Goal: Task Accomplishment & Management: Manage account settings

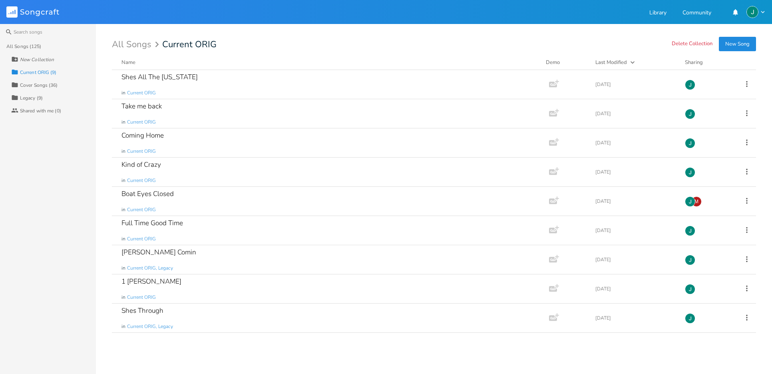
click at [22, 47] on div "All Songs (125)" at bounding box center [23, 46] width 35 height 5
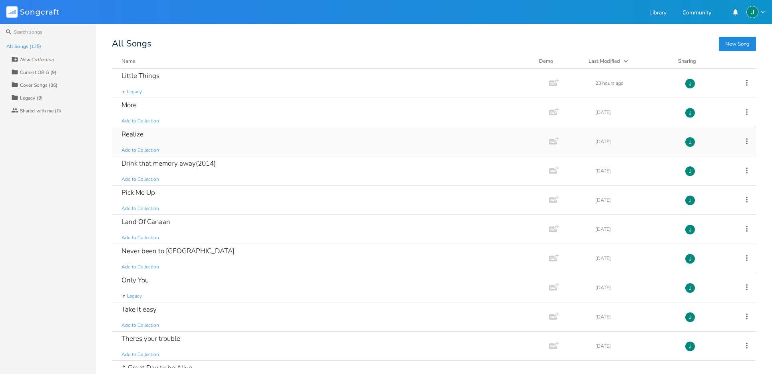
click at [744, 141] on icon at bounding box center [747, 141] width 9 height 9
click at [144, 150] on span "Add to Collection" at bounding box center [141, 150] width 38 height 7
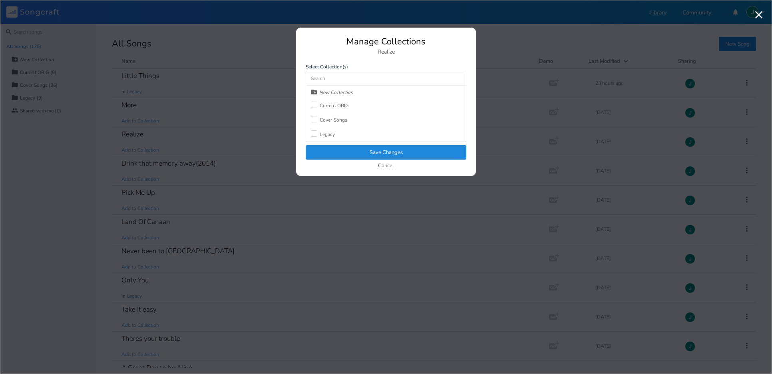
click at [315, 104] on div at bounding box center [314, 105] width 6 height 6
click at [385, 151] on button "Save Changes" at bounding box center [386, 152] width 161 height 14
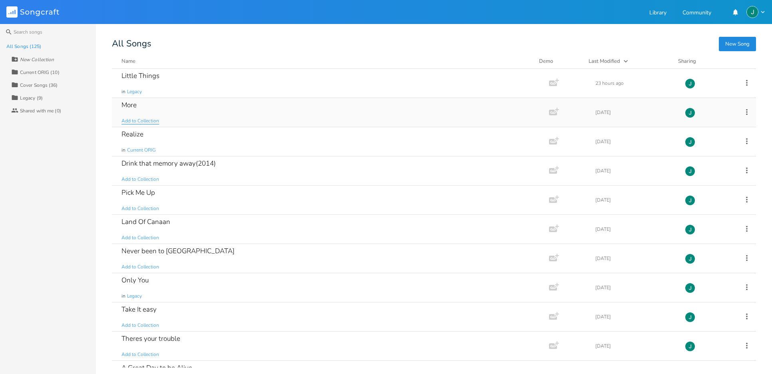
click at [139, 121] on span "Add to Collection" at bounding box center [141, 121] width 38 height 7
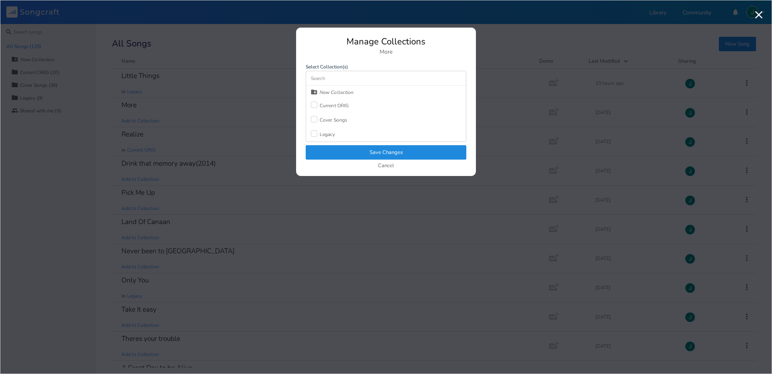
click at [314, 105] on div at bounding box center [314, 105] width 6 height 6
click at [374, 151] on button "Save Changes" at bounding box center [386, 152] width 161 height 14
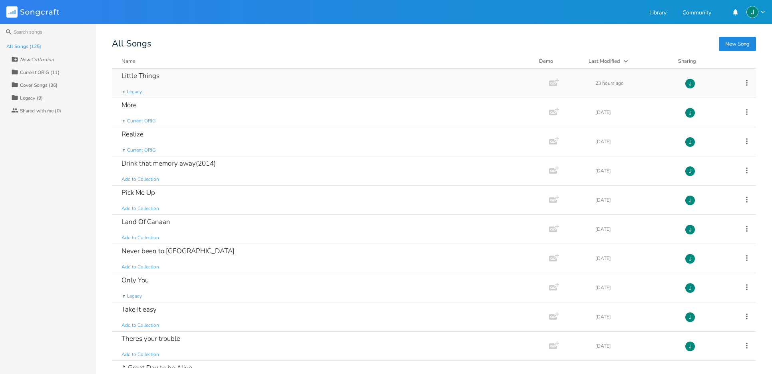
click at [133, 92] on span "Legacy" at bounding box center [134, 91] width 15 height 7
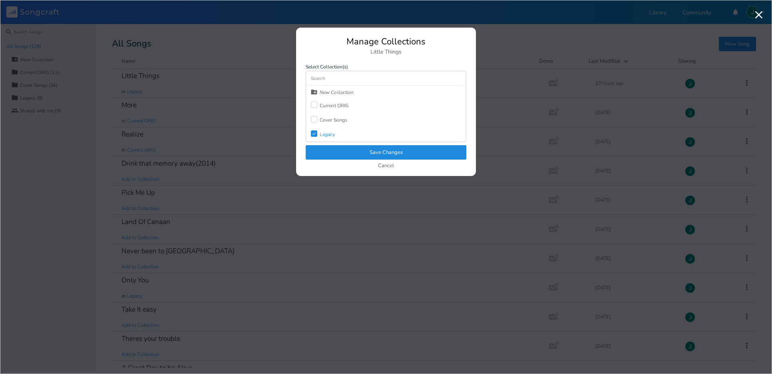
click at [312, 106] on div at bounding box center [314, 105] width 6 height 6
click at [382, 153] on button "Save Changes" at bounding box center [386, 152] width 161 height 14
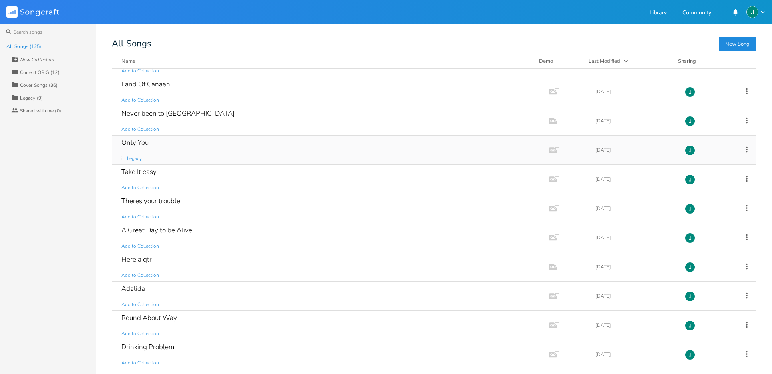
scroll to position [138, 0]
click at [161, 148] on div "Only You in Legacy" at bounding box center [329, 149] width 415 height 29
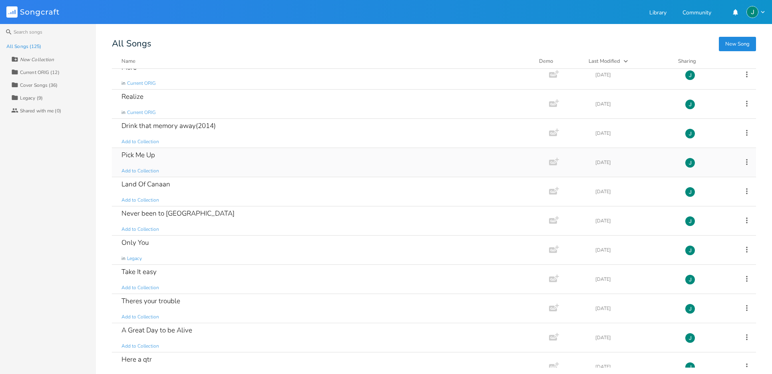
scroll to position [62, 0]
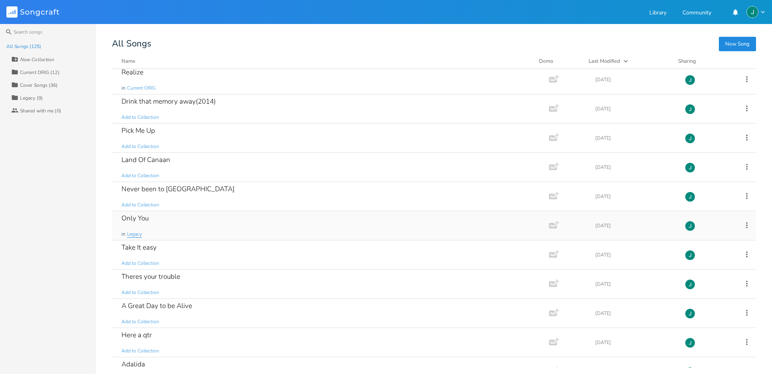
click at [137, 235] on span "Legacy" at bounding box center [134, 234] width 15 height 7
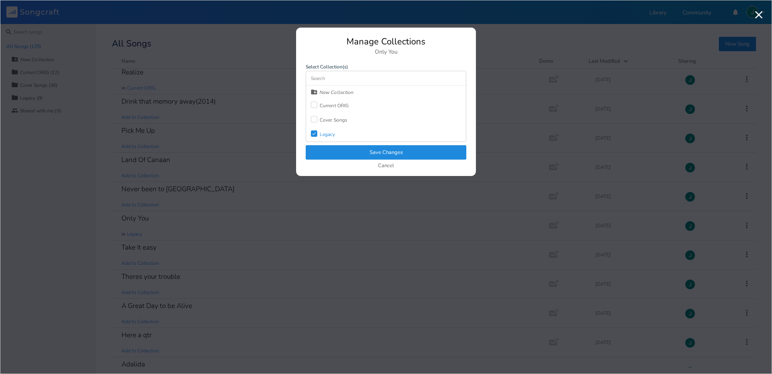
click at [312, 104] on div at bounding box center [314, 105] width 6 height 6
click at [358, 150] on button "Save Changes" at bounding box center [386, 152] width 161 height 14
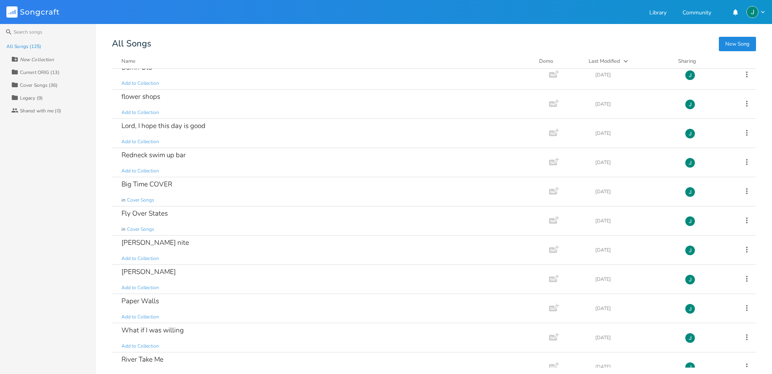
scroll to position [593, 0]
click at [142, 171] on span "Add to Collection" at bounding box center [141, 170] width 38 height 7
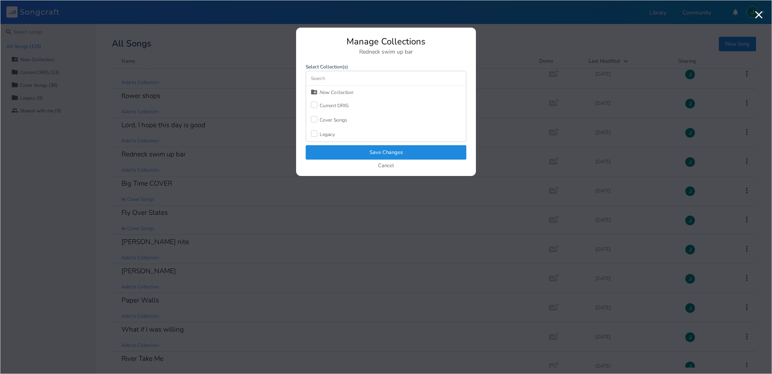
click at [313, 104] on div at bounding box center [314, 105] width 6 height 6
click at [369, 150] on button "Save Changes" at bounding box center [386, 152] width 161 height 14
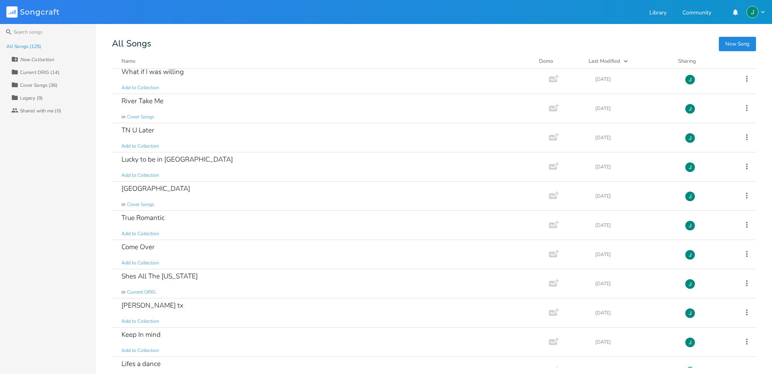
scroll to position [852, 0]
click at [148, 145] on span "Add to Collection" at bounding box center [141, 144] width 38 height 7
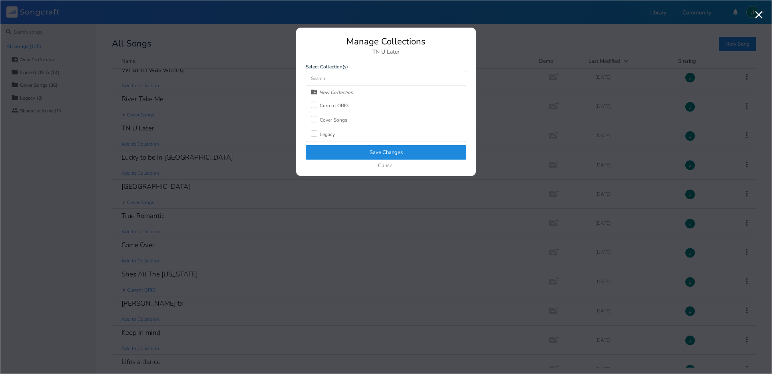
click at [313, 105] on div at bounding box center [314, 105] width 6 height 6
click at [373, 152] on button "Save Changes" at bounding box center [386, 152] width 161 height 14
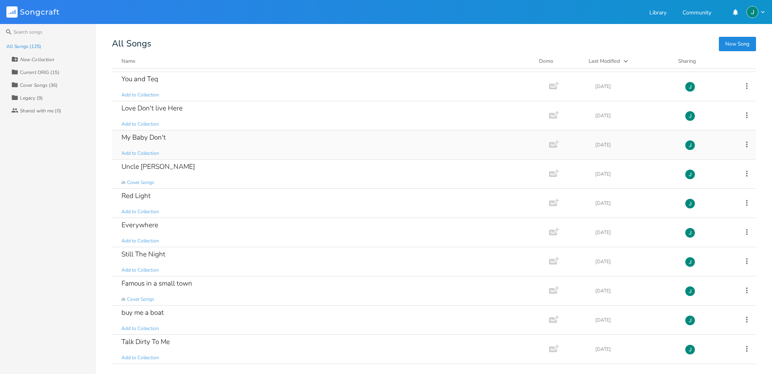
scroll to position [1228, 0]
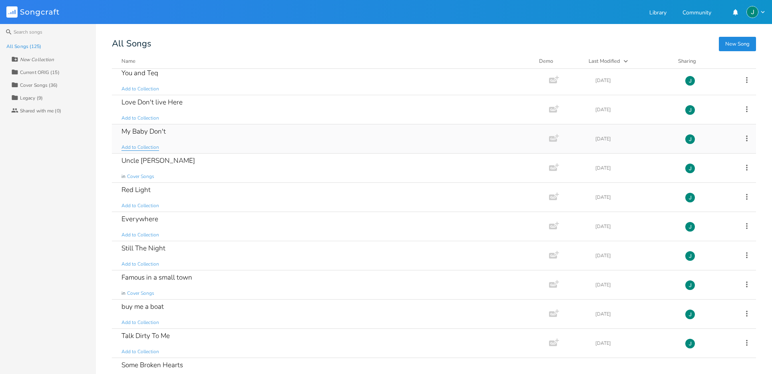
click at [147, 147] on span "Add to Collection" at bounding box center [141, 147] width 38 height 7
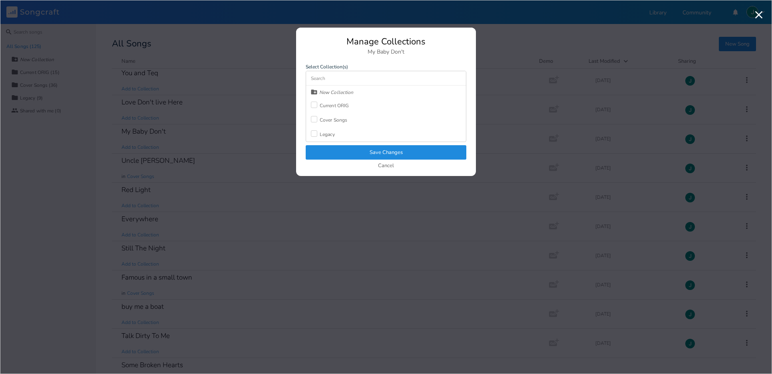
click at [313, 104] on div at bounding box center [314, 105] width 6 height 6
click at [373, 153] on button "Save Changes" at bounding box center [386, 152] width 161 height 14
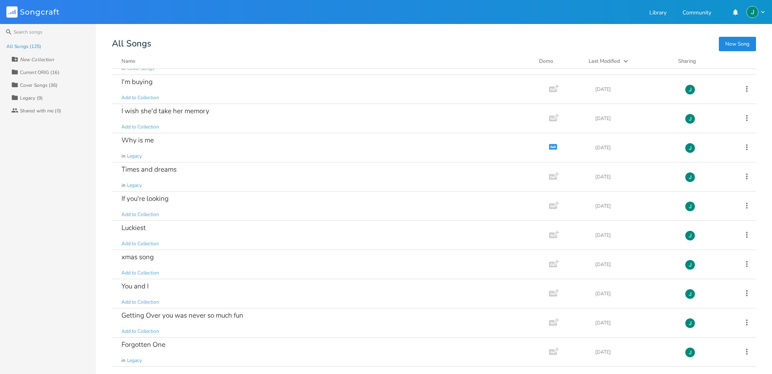
scroll to position [3349, 0]
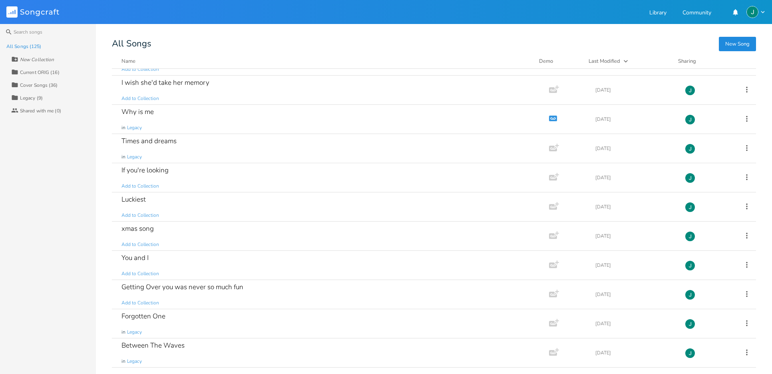
click at [28, 74] on div "Current ORIG (16)" at bounding box center [40, 72] width 40 height 5
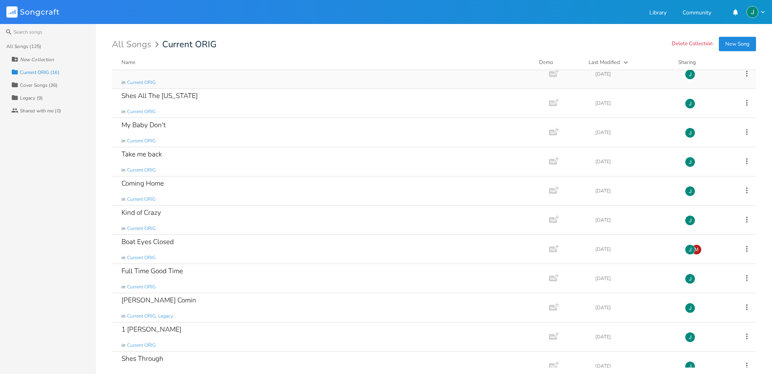
scroll to position [157, 0]
click at [304, 219] on div "Kind of Crazy in Current ORIG" at bounding box center [329, 219] width 415 height 29
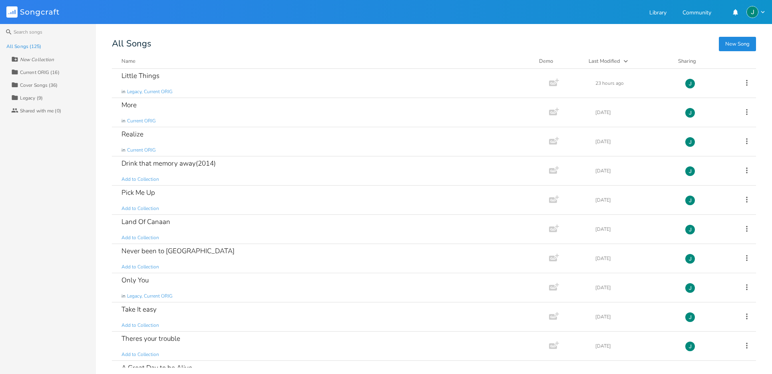
click at [30, 72] on div "Current ORIG (16)" at bounding box center [40, 72] width 40 height 5
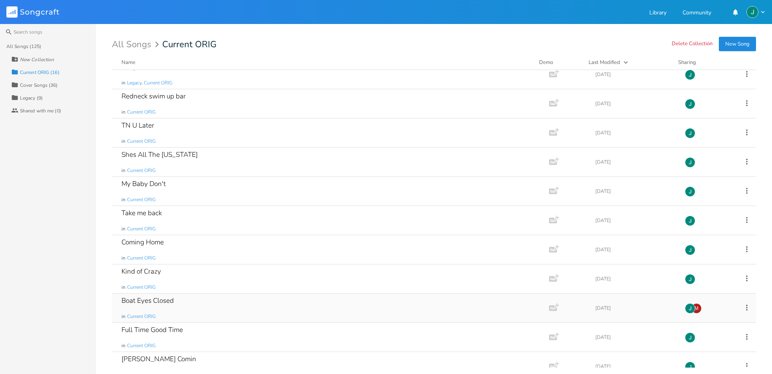
scroll to position [169, 0]
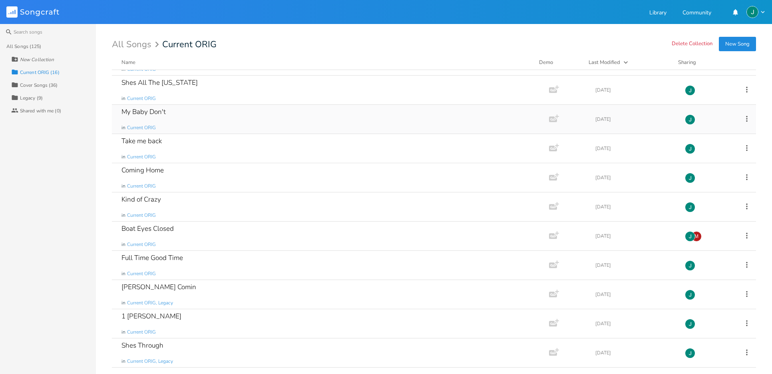
click at [156, 112] on div "My Baby Don't" at bounding box center [144, 111] width 44 height 7
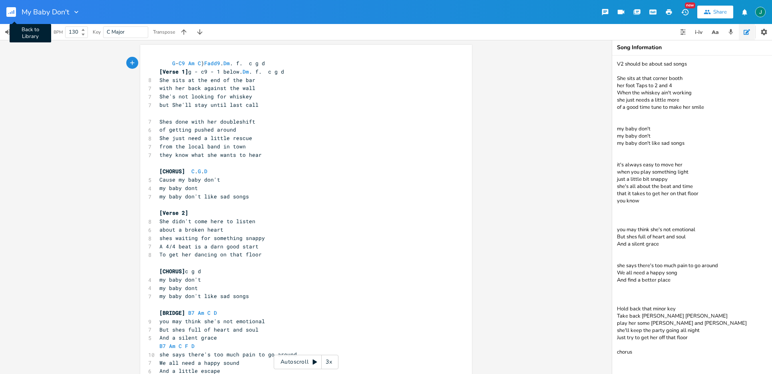
drag, startPoint x: 11, startPoint y: 10, endPoint x: 9, endPoint y: 6, distance: 4.3
click at [10, 8] on rect "button" at bounding box center [11, 12] width 10 height 10
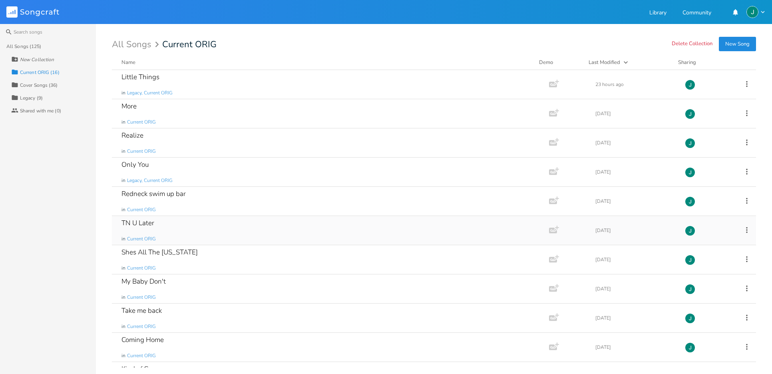
click at [183, 224] on div "TN U Later in Current ORIG" at bounding box center [329, 230] width 415 height 29
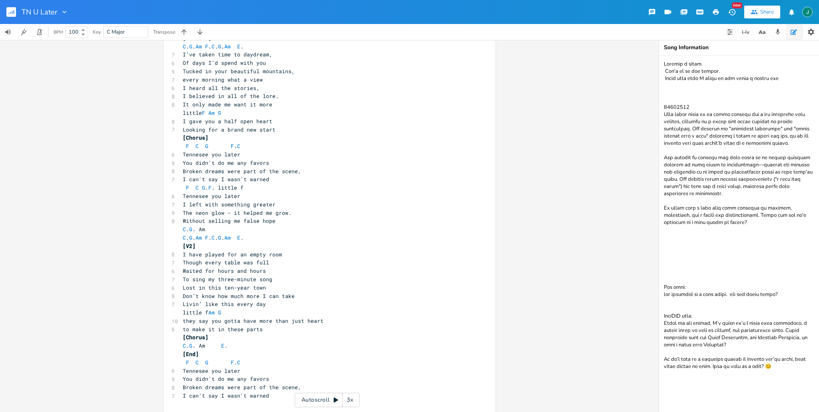
scroll to position [32, 0]
